Goal: Task Accomplishment & Management: Use online tool/utility

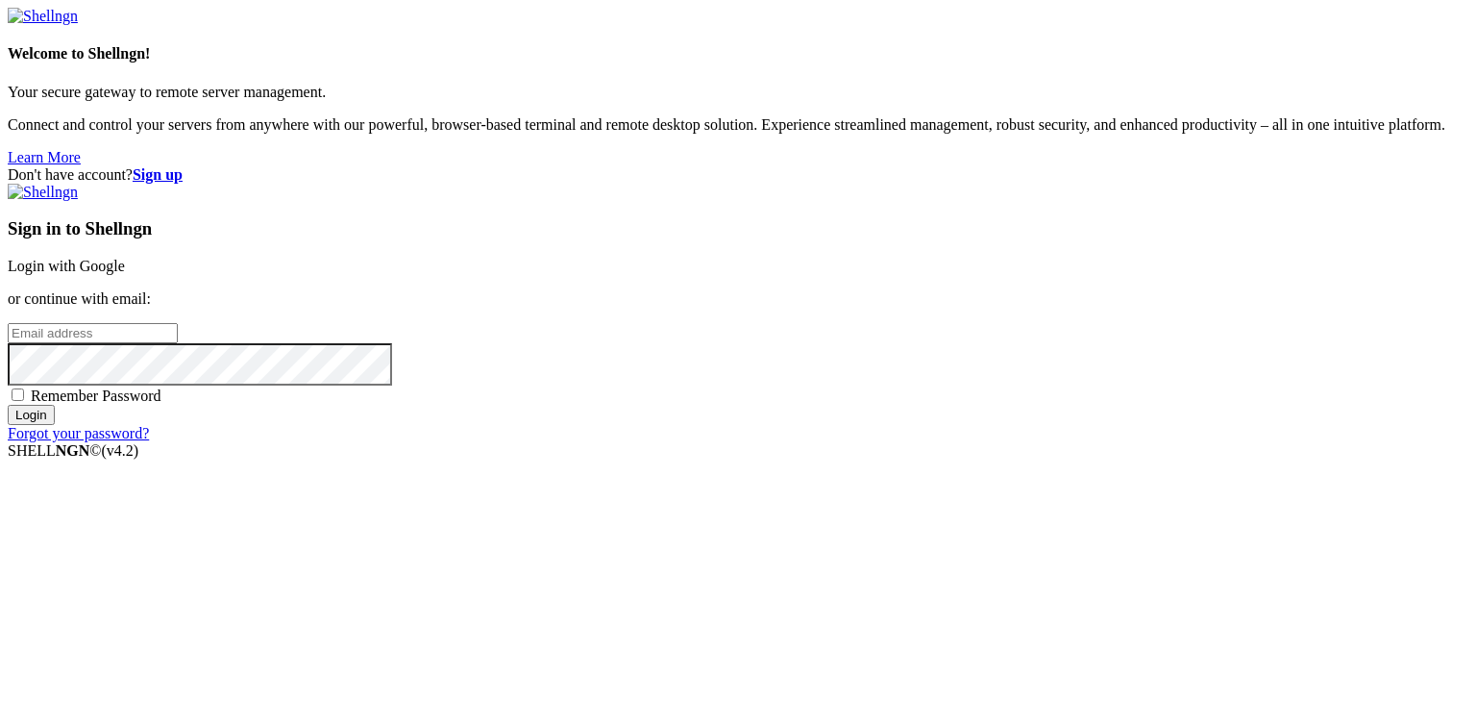
click at [803, 226] on div "Sign in to Shellngn Login with Google or continue with email: Remember Password…" at bounding box center [738, 313] width 1461 height 259
click at [125, 258] on link "Login with Google" at bounding box center [66, 266] width 117 height 16
click at [970, 184] on div "Sign in to Shellngn Login with Google or continue with email: Remember Password…" at bounding box center [738, 313] width 1461 height 259
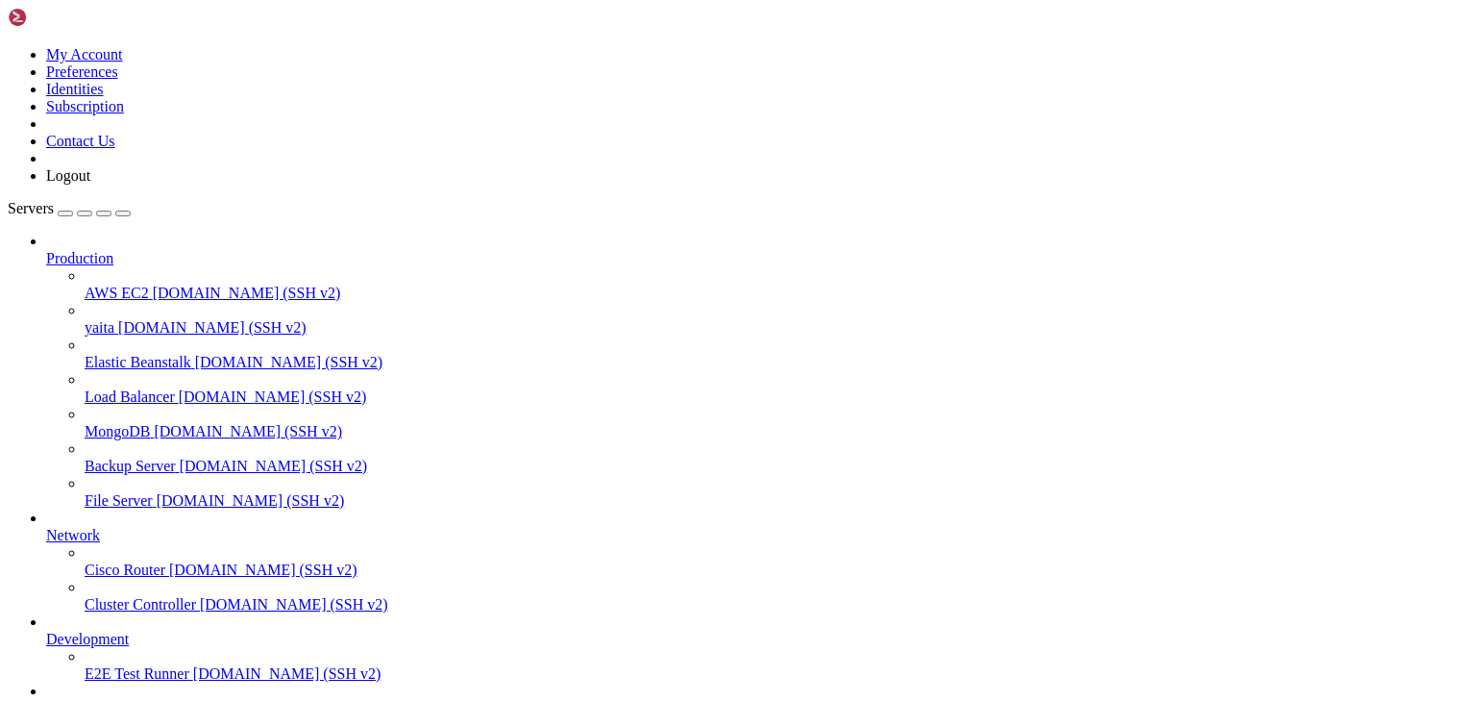
click at [157, 319] on span "[DOMAIN_NAME] (SSH v2)" at bounding box center [212, 327] width 188 height 16
click at [131, 319] on span "[DOMAIN_NAME] (SSH v2)" at bounding box center [212, 327] width 188 height 16
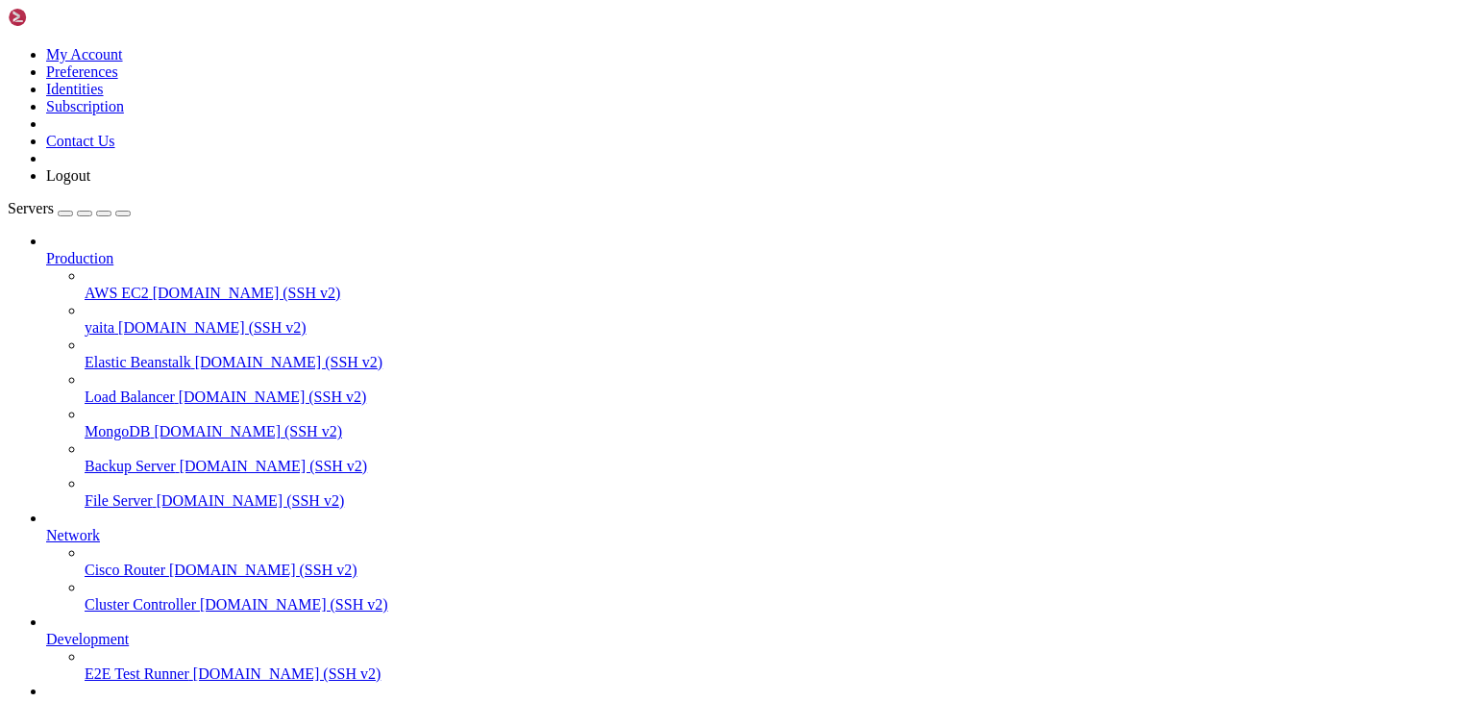
click at [131, 319] on span "[DOMAIN_NAME] (SSH v2)" at bounding box center [212, 327] width 188 height 16
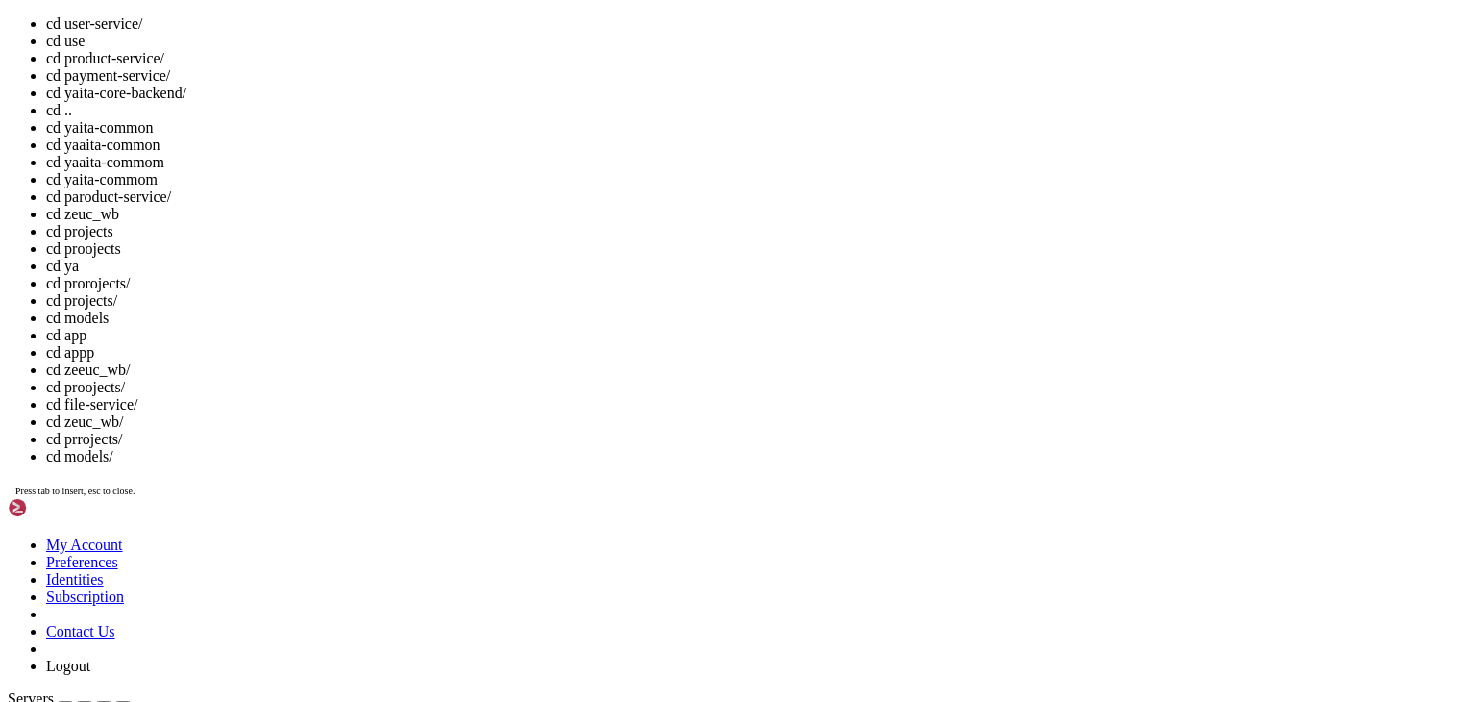
drag, startPoint x: 160, startPoint y: 2084, endPoint x: -5, endPoint y: 2091, distance: 165.4
click html "Page up Welcome to Ubuntu 24.04.3 LTS (GNU/Linux 6.14.0-1011-aws x86_64) * Docu…"
drag, startPoint x: 160, startPoint y: 2085, endPoint x: 16, endPoint y: 2087, distance: 143.2
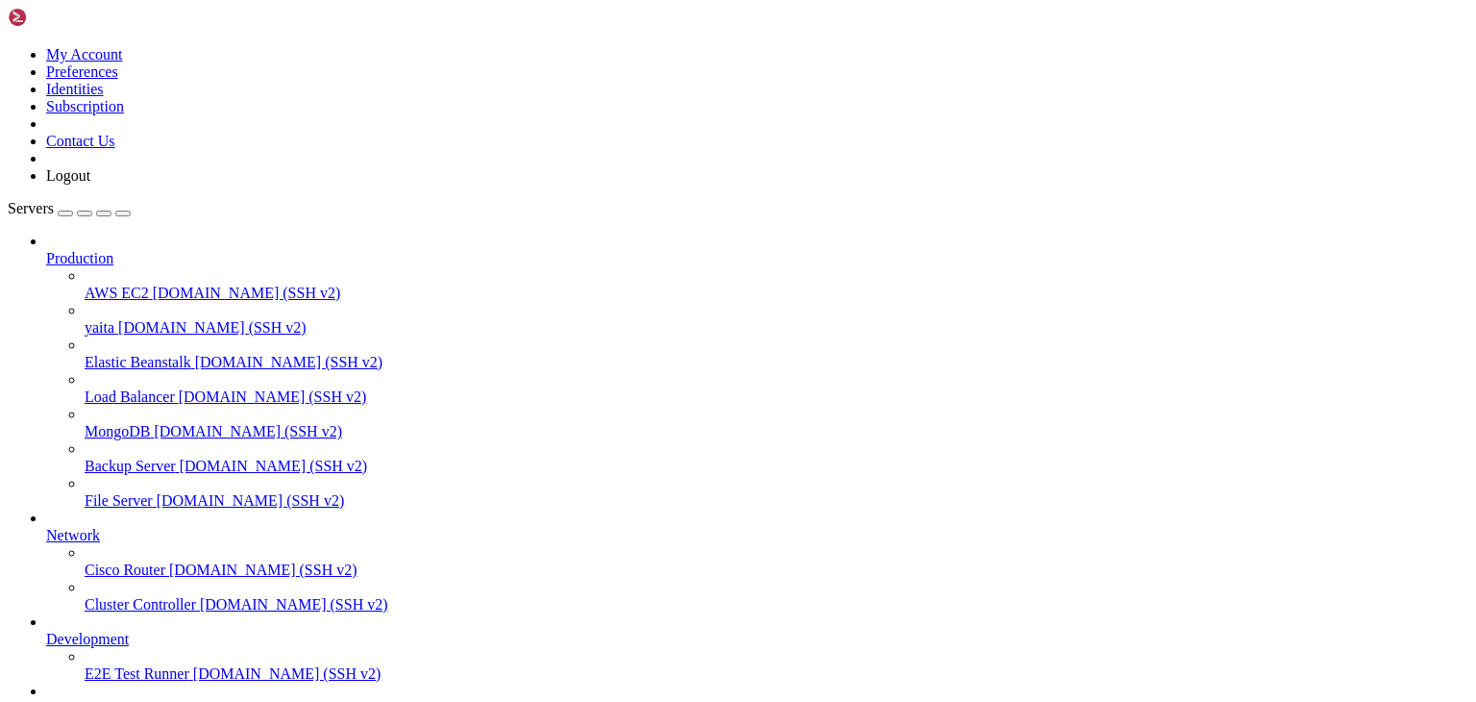
scroll to position [407, 0]
drag, startPoint x: 596, startPoint y: 1677, endPoint x: 456, endPoint y: 1618, distance: 152.1
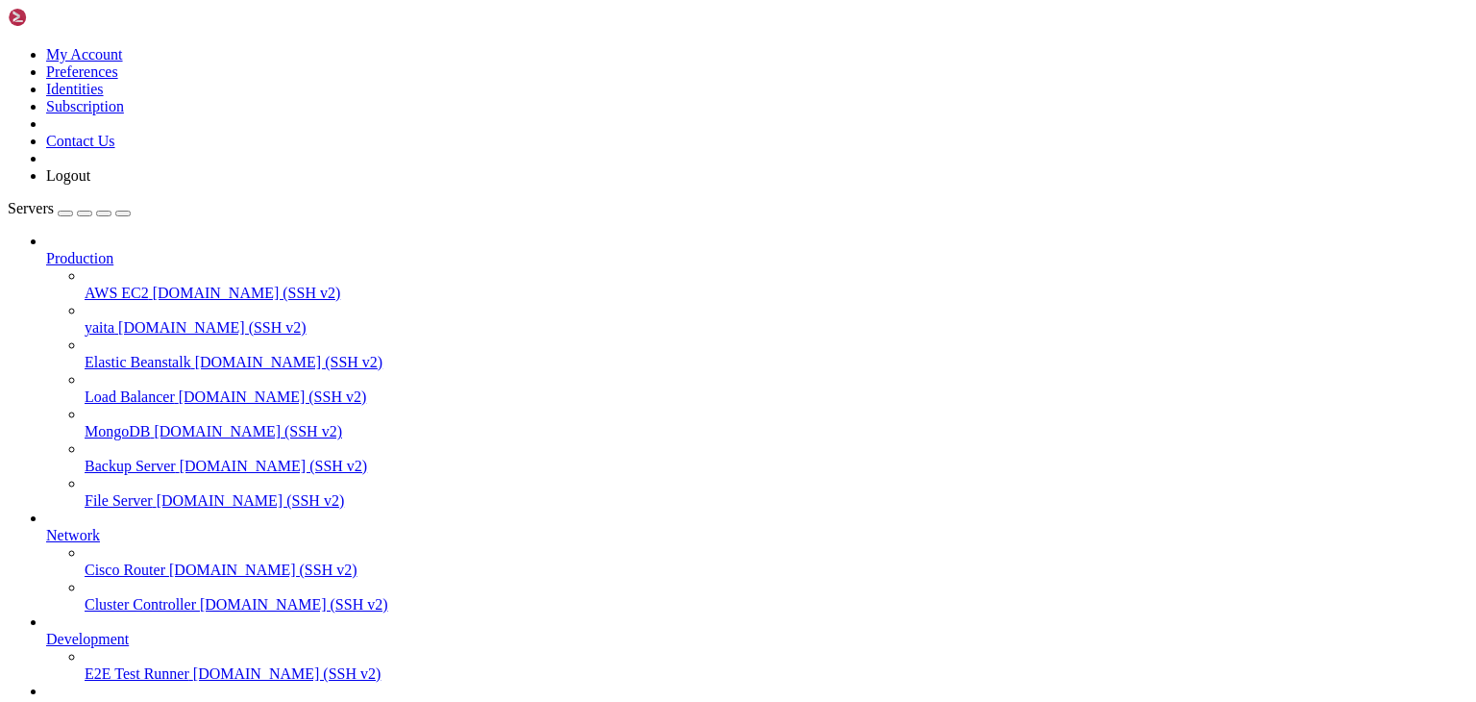
drag, startPoint x: 17, startPoint y: 1364, endPoint x: 164, endPoint y: 1660, distance: 330.5
